Goal: Task Accomplishment & Management: Manage account settings

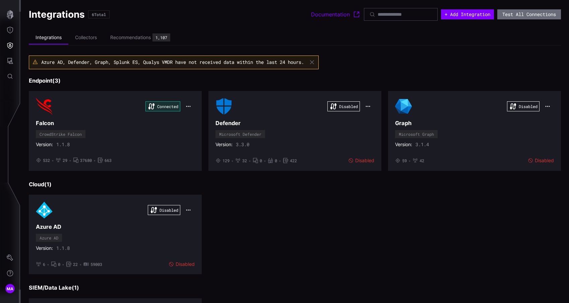
scroll to position [8, 0]
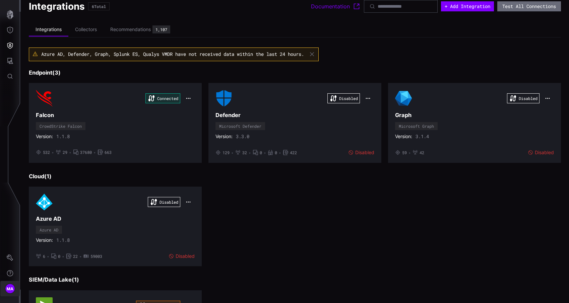
click at [10, 291] on span "MA" at bounding box center [10, 289] width 7 height 7
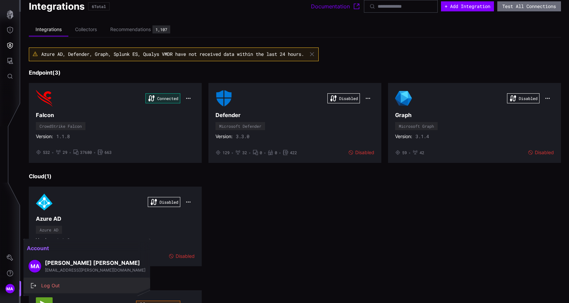
click at [73, 288] on div "Log Out" at bounding box center [90, 286] width 105 height 8
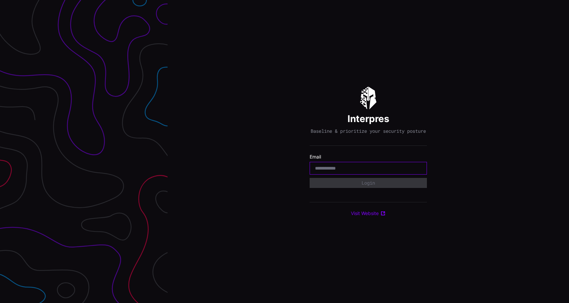
type input "**********"
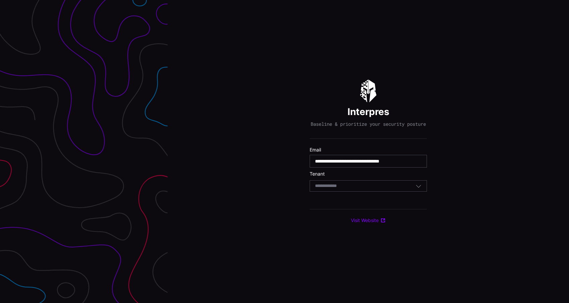
click at [372, 192] on div "Select Tenant" at bounding box center [367, 186] width 117 height 11
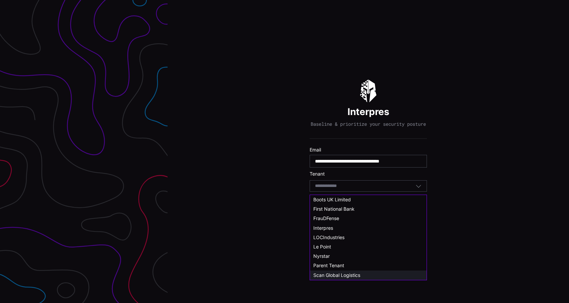
click at [347, 276] on span "Scan Global Logistics" at bounding box center [336, 276] width 47 height 6
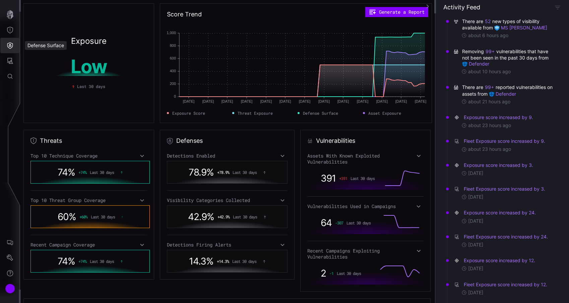
click at [11, 47] on icon "Defense Surface" at bounding box center [10, 45] width 7 height 7
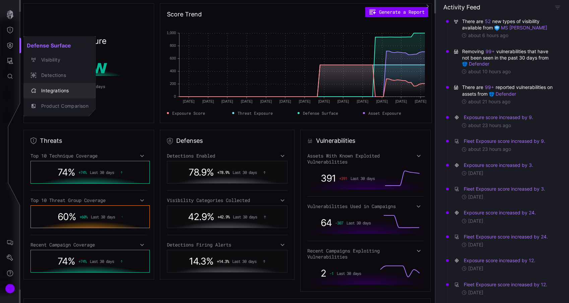
click at [54, 91] on div "Integrations" at bounding box center [63, 91] width 51 height 8
